Goal: Task Accomplishment & Management: Complete application form

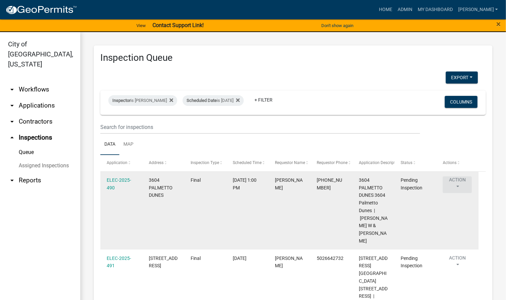
click at [460, 186] on button "Action" at bounding box center [457, 185] width 29 height 17
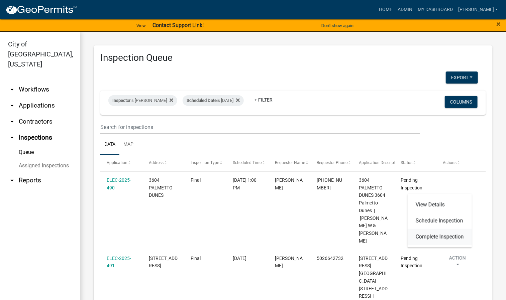
click at [436, 238] on link "Complete Inspection" at bounding box center [440, 237] width 64 height 16
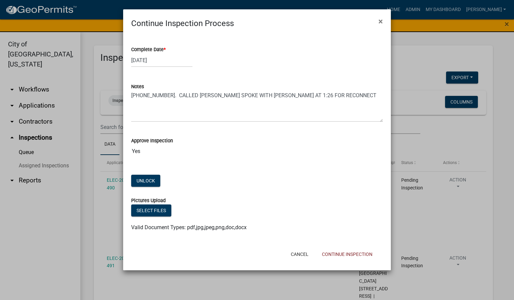
click at [166, 48] on span "*" at bounding box center [165, 50] width 2 height 6
click at [166, 54] on input "[DATE]" at bounding box center [161, 61] width 61 height 14
select select "9"
select select "2025"
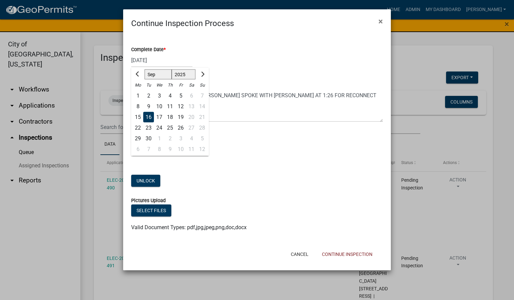
click at [147, 114] on div "16" at bounding box center [148, 117] width 11 height 11
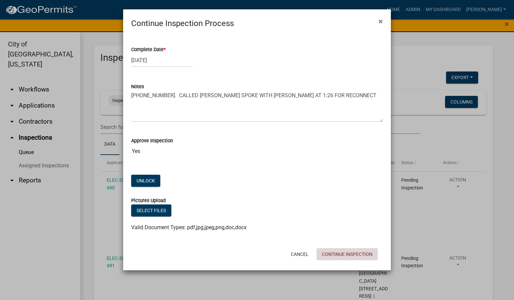
click at [335, 253] on button "Continue Inspection" at bounding box center [346, 255] width 61 height 12
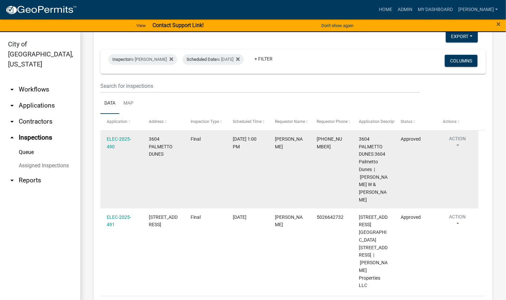
scroll to position [42, 0]
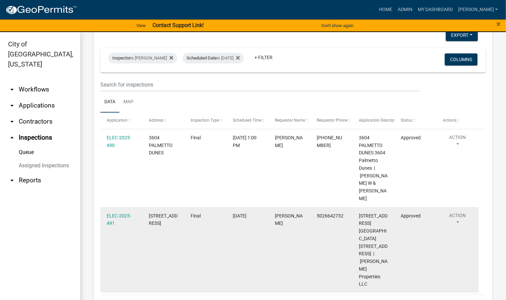
click at [460, 215] on button "Action" at bounding box center [457, 220] width 29 height 17
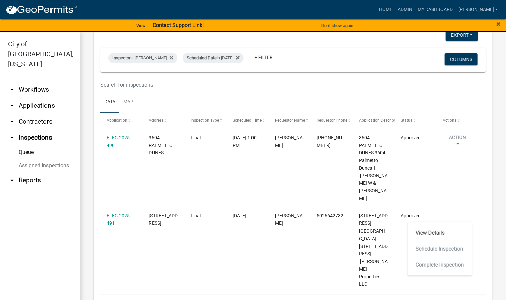
click at [446, 264] on div "View Details Schedule Inspection Complete Inspection" at bounding box center [440, 249] width 64 height 54
click at [10, 234] on ul "arrow_drop_down Workflows List arrow_drop_down Applications Search by Parcel Se…" at bounding box center [40, 192] width 80 height 232
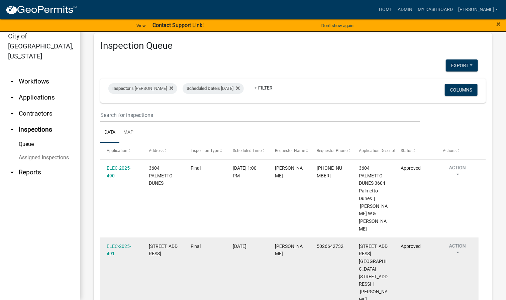
scroll to position [0, 0]
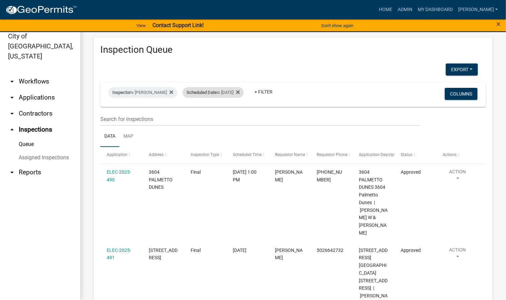
click at [236, 94] on div "Scheduled Date is [DATE]" at bounding box center [213, 92] width 61 height 11
click at [234, 118] on input "[DATE]" at bounding box center [217, 118] width 47 height 14
type input "[DATE]"
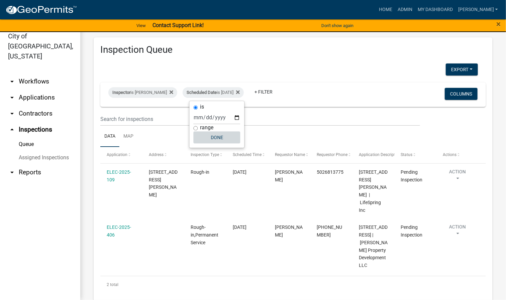
click at [223, 142] on button "Done" at bounding box center [217, 138] width 47 height 12
